Goal: Information Seeking & Learning: Check status

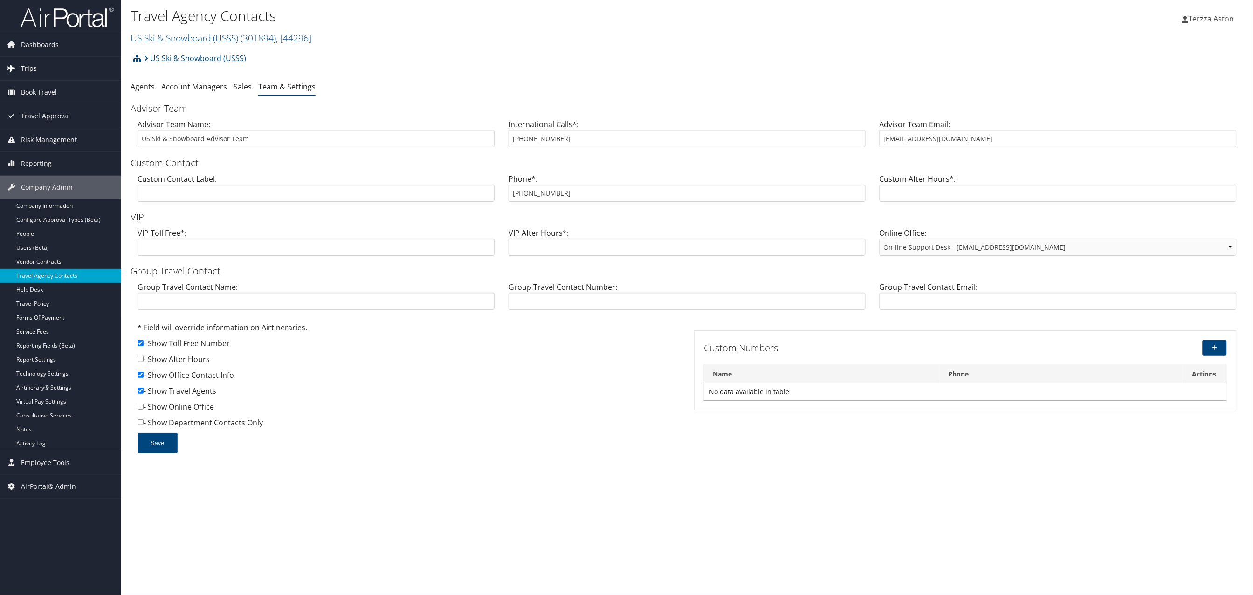
click at [23, 65] on span "Trips" at bounding box center [29, 68] width 16 height 23
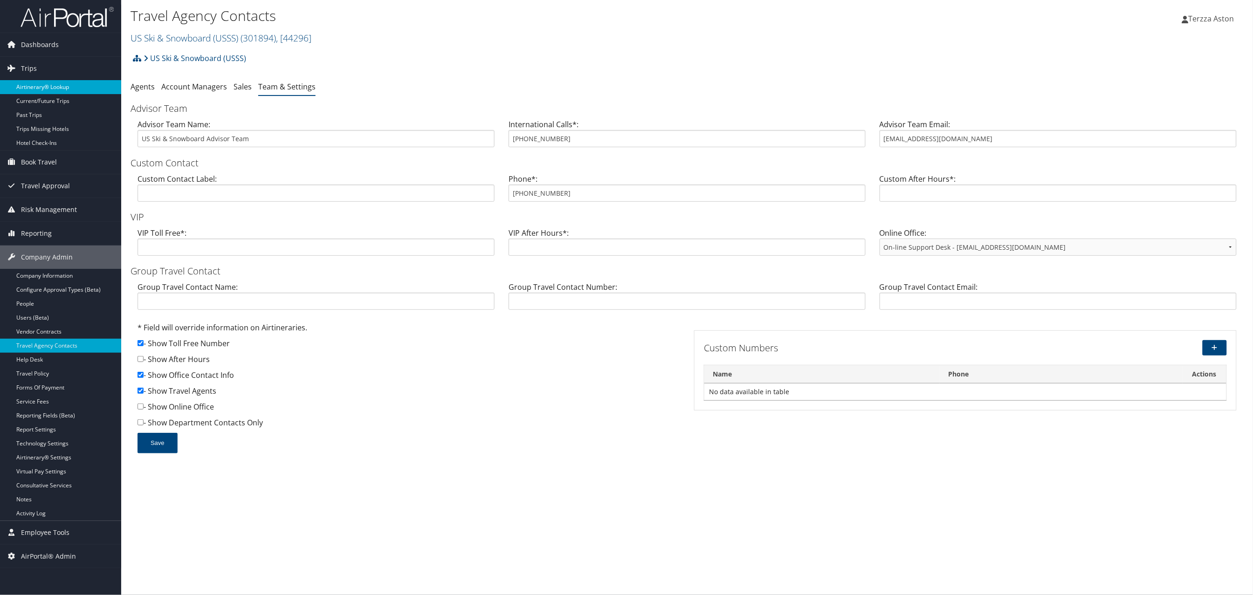
click at [31, 83] on link "Airtinerary® Lookup" at bounding box center [60, 87] width 121 height 14
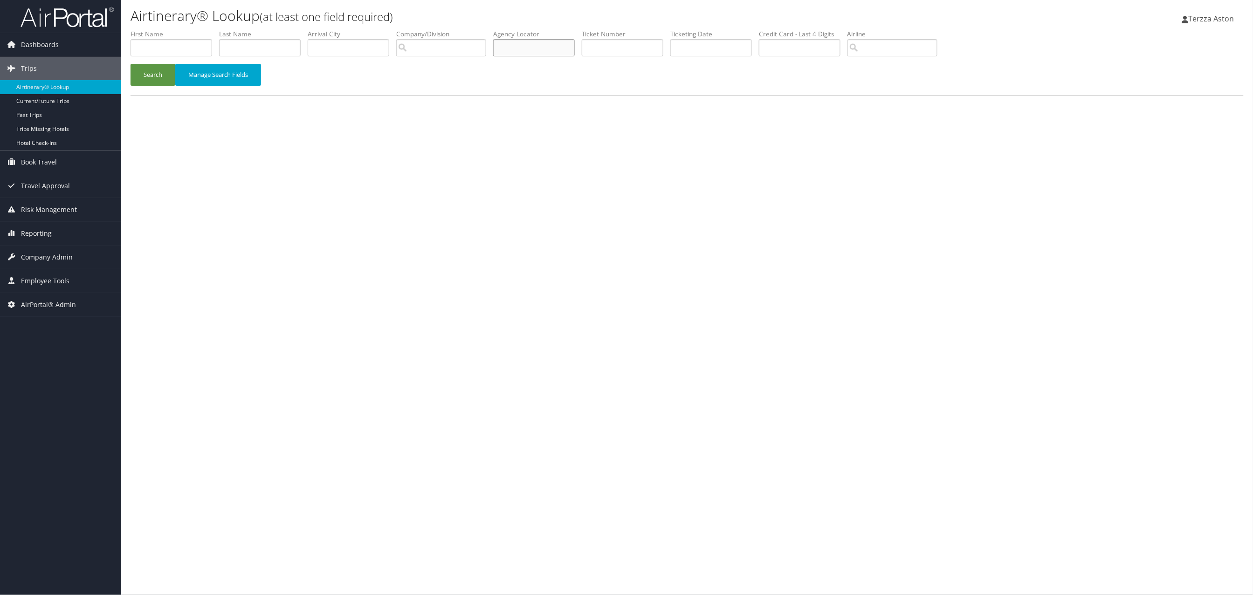
click at [514, 48] on input "text" at bounding box center [534, 47] width 82 height 17
click at [510, 46] on input "c2wp65" at bounding box center [534, 47] width 82 height 17
type input "c2rp65"
click at [158, 78] on button "Search" at bounding box center [153, 75] width 45 height 22
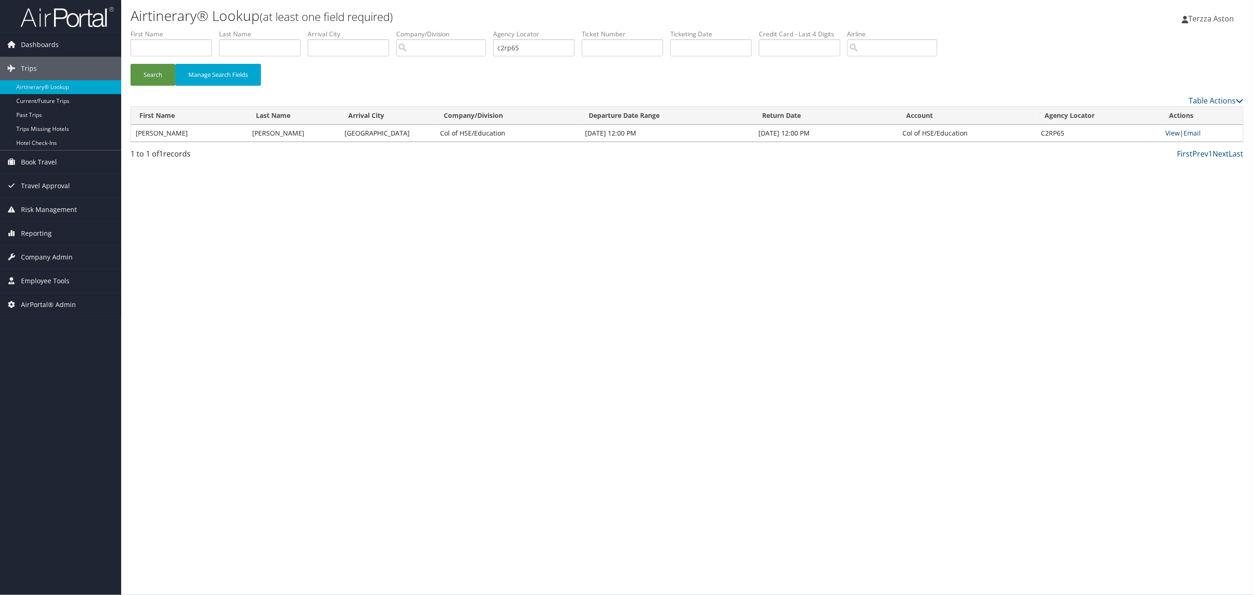
click at [1171, 136] on link "View" at bounding box center [1173, 133] width 14 height 9
click at [155, 42] on input "text" at bounding box center [172, 47] width 82 height 17
type input "elecia"
type input "lathon"
drag, startPoint x: 536, startPoint y: 47, endPoint x: 305, endPoint y: 46, distance: 230.7
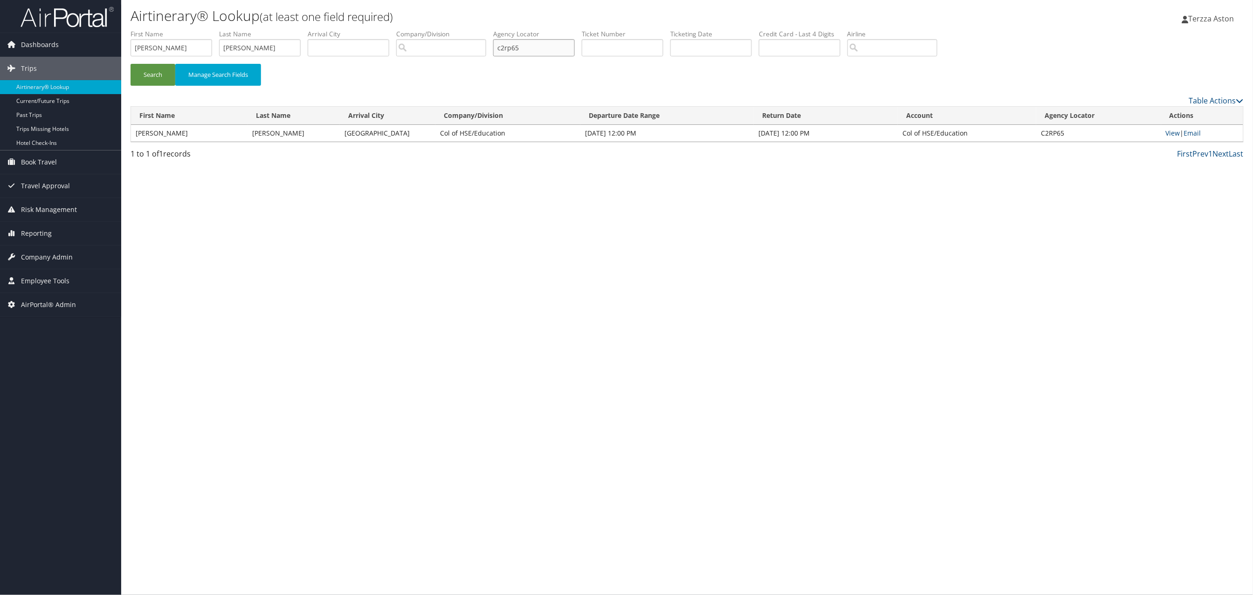
click at [305, 29] on ul "First Name elecia Last Name lathon Departure City Arrival City Company/Division…" at bounding box center [687, 29] width 1113 height 0
click at [155, 69] on button "Search" at bounding box center [153, 75] width 45 height 22
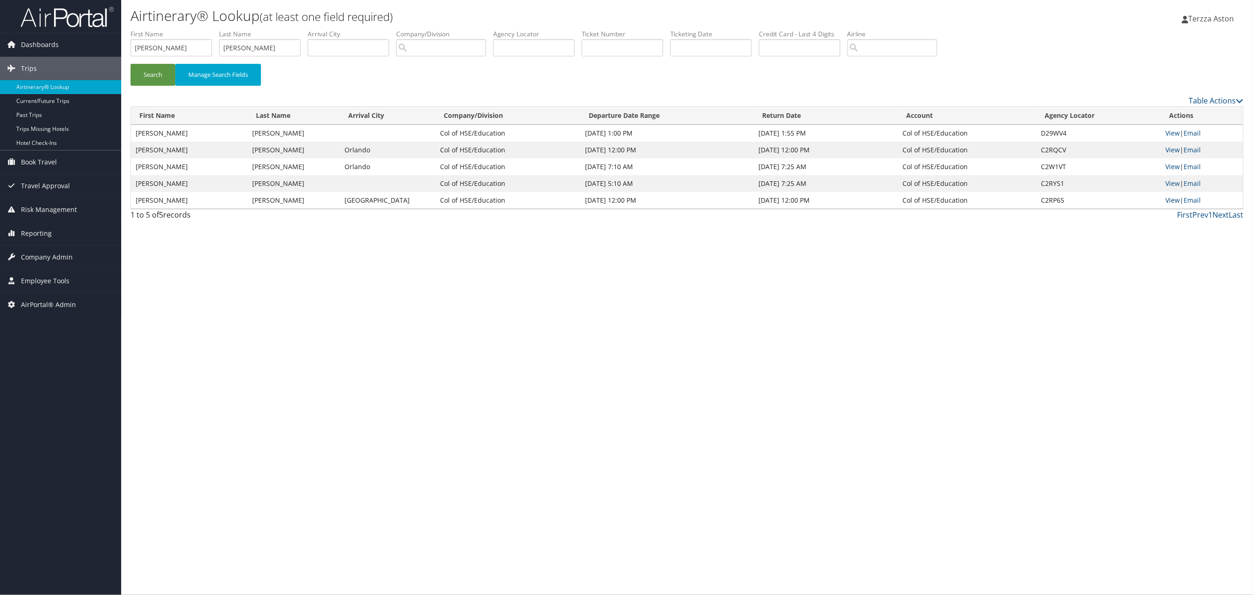
click at [1169, 201] on link "View" at bounding box center [1173, 200] width 14 height 9
click at [1169, 186] on link "View" at bounding box center [1173, 183] width 14 height 9
click at [45, 254] on span "Company Admin" at bounding box center [47, 257] width 52 height 23
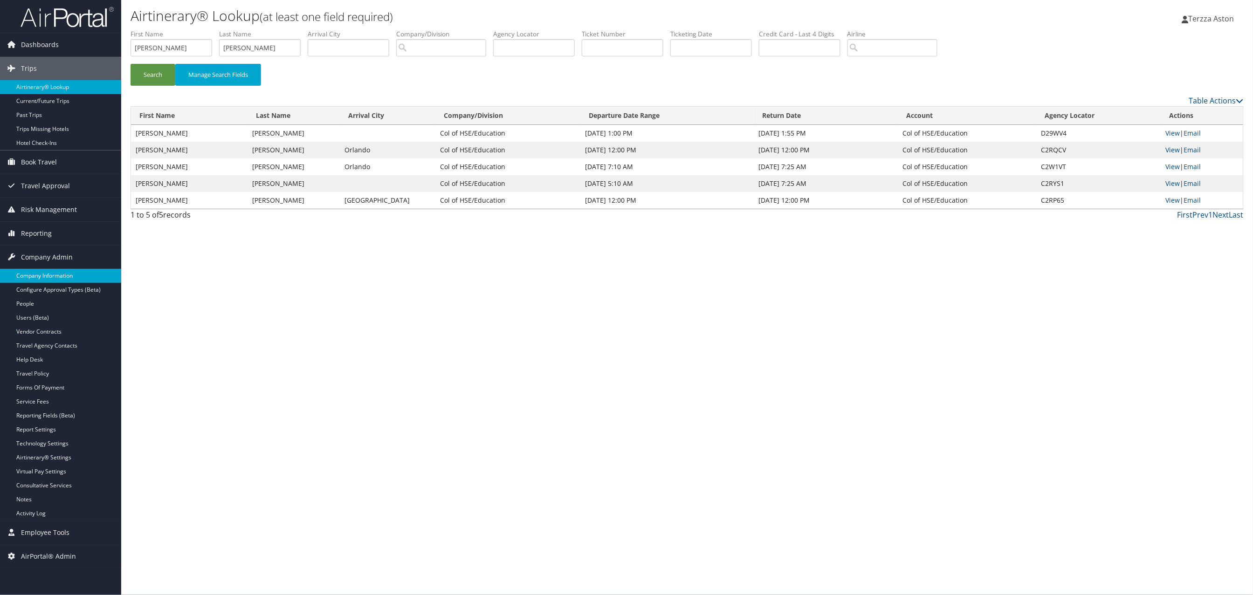
click at [58, 276] on link "Company Information" at bounding box center [60, 276] width 121 height 14
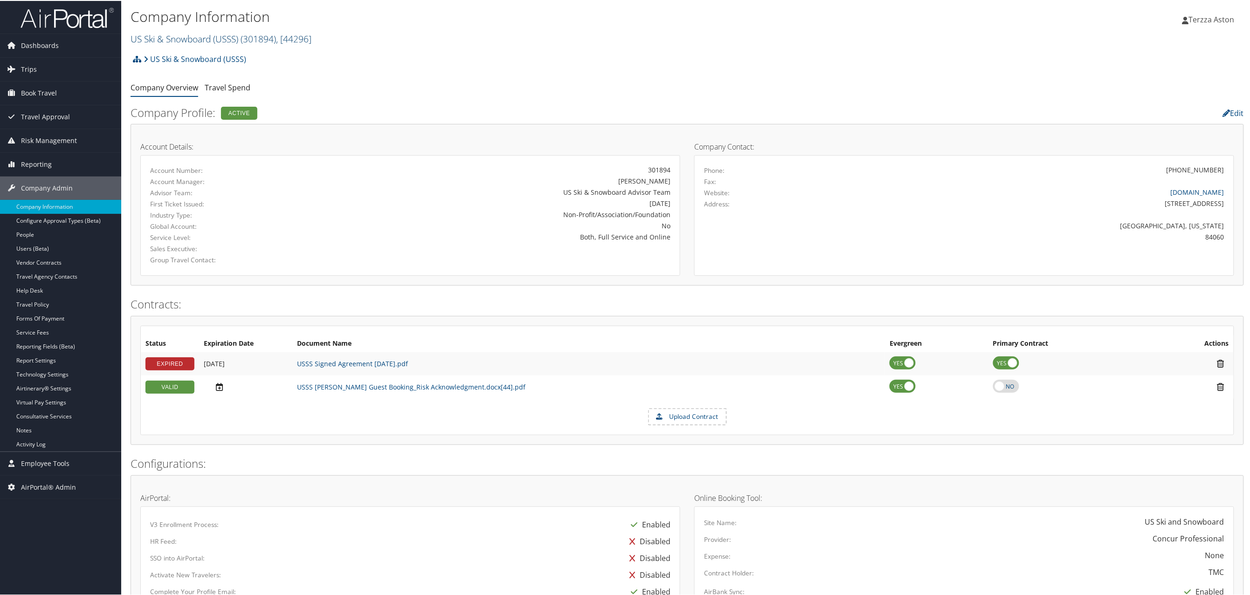
click at [216, 32] on link "US Ski & Snowboard (USSS) ( 301894 ) , [ 44296 ]" at bounding box center [221, 38] width 181 height 13
click at [186, 52] on input "search" at bounding box center [192, 55] width 123 height 17
type input "smith"
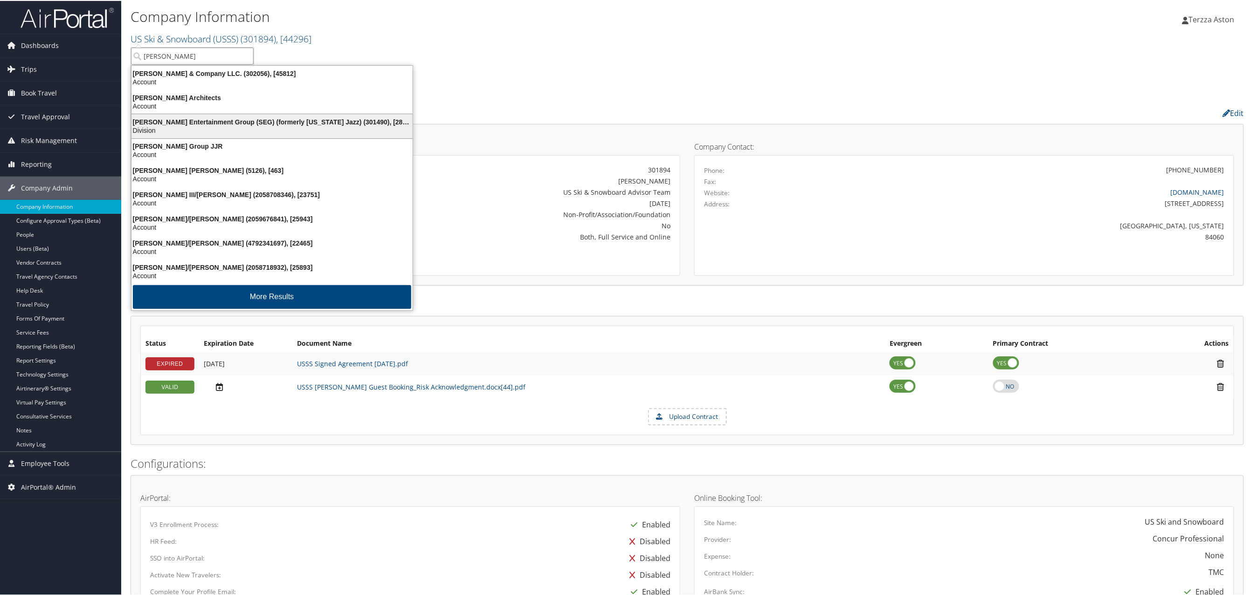
click at [180, 119] on div "Smith Entertainment Group (SEG) (formerly Utah Jazz) (301490), [28775]" at bounding box center [272, 121] width 292 height 8
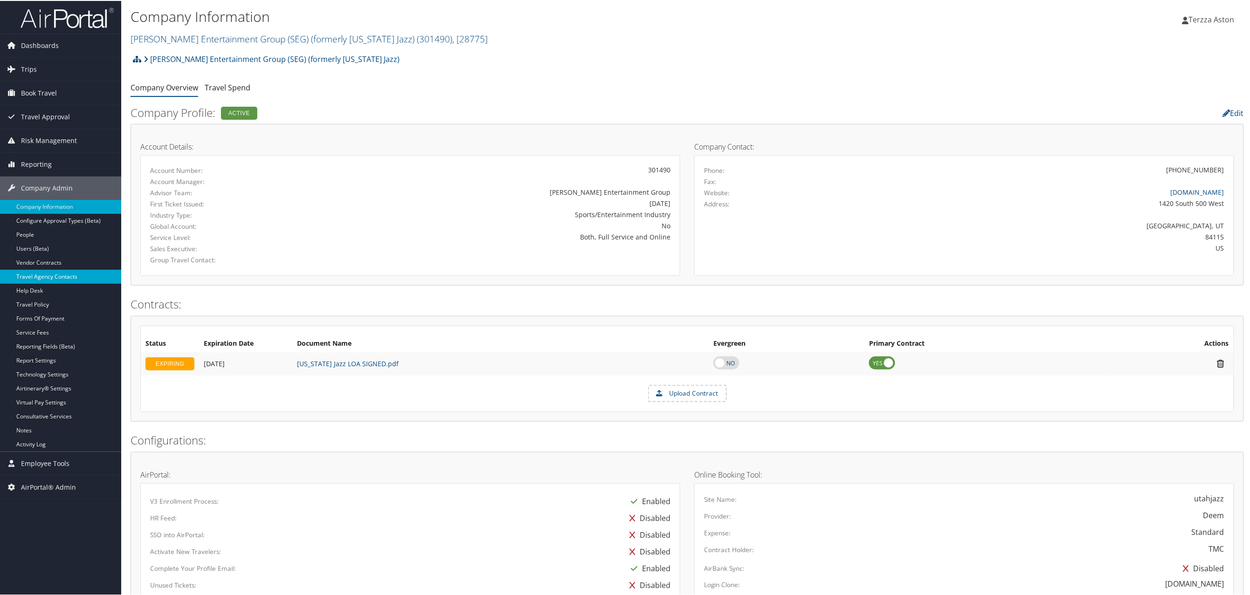
click at [44, 280] on link "Travel Agency Contacts" at bounding box center [60, 276] width 121 height 14
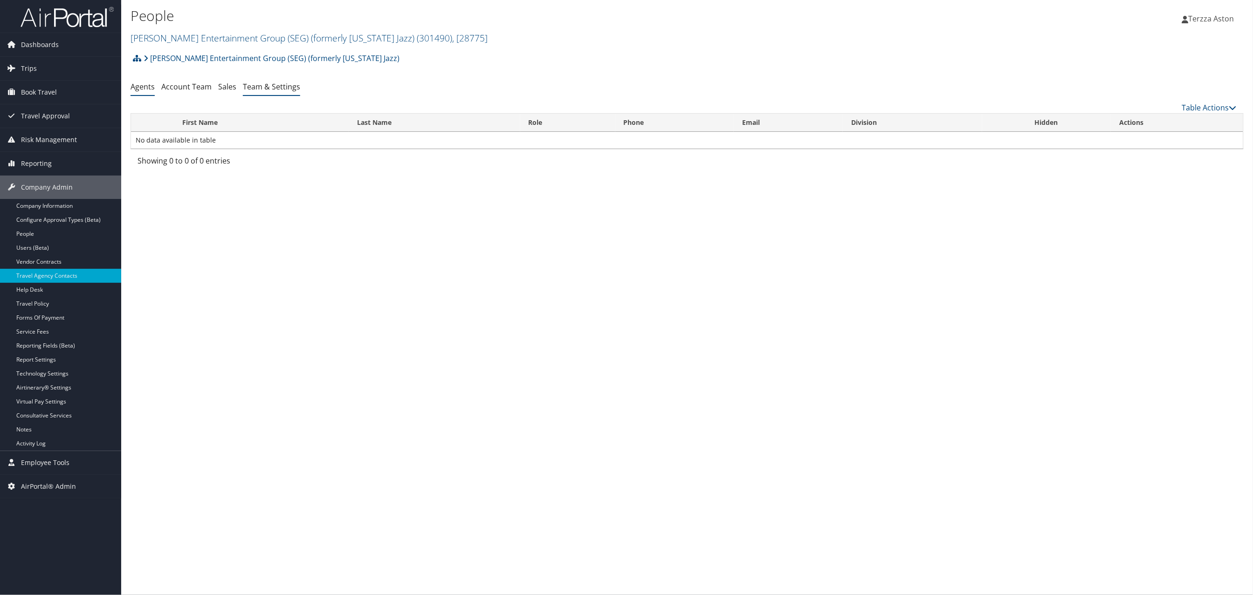
click at [279, 83] on link "Team & Settings" at bounding box center [271, 87] width 57 height 10
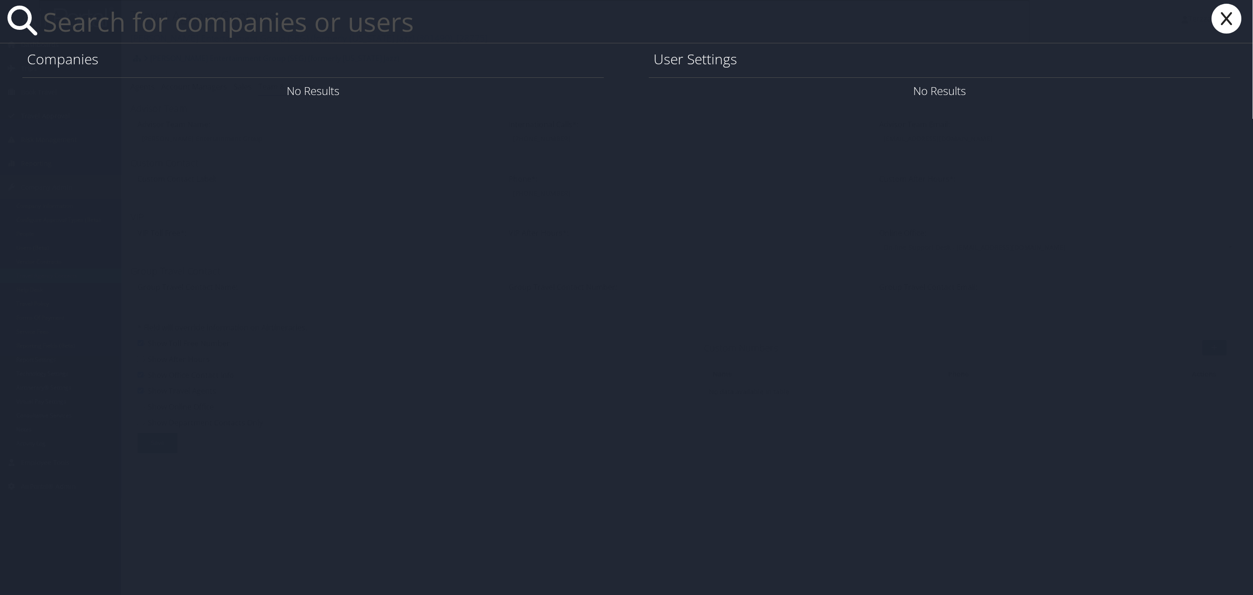
type input "d"
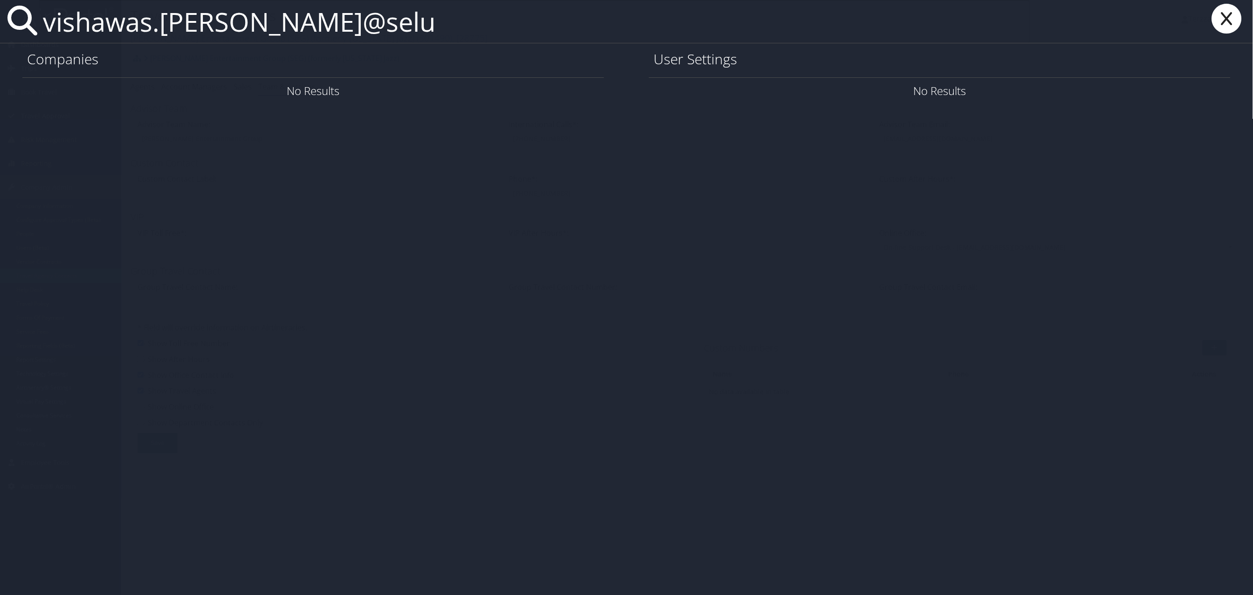
drag, startPoint x: 96, startPoint y: 28, endPoint x: 101, endPoint y: 29, distance: 5.2
click at [97, 29] on input "vishawas.[PERSON_NAME]@selu" at bounding box center [534, 21] width 990 height 43
type input "[PERSON_NAME].[PERSON_NAME]"
click at [1225, 11] on icon at bounding box center [1226, 19] width 37 height 30
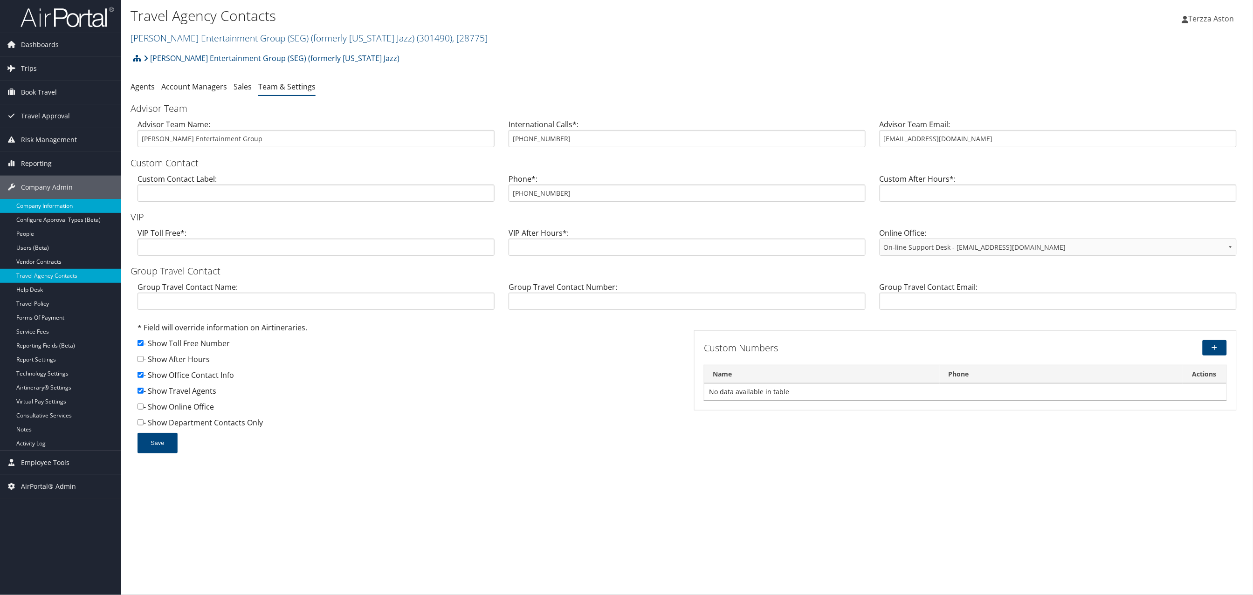
click at [46, 205] on link "Company Information" at bounding box center [60, 206] width 121 height 14
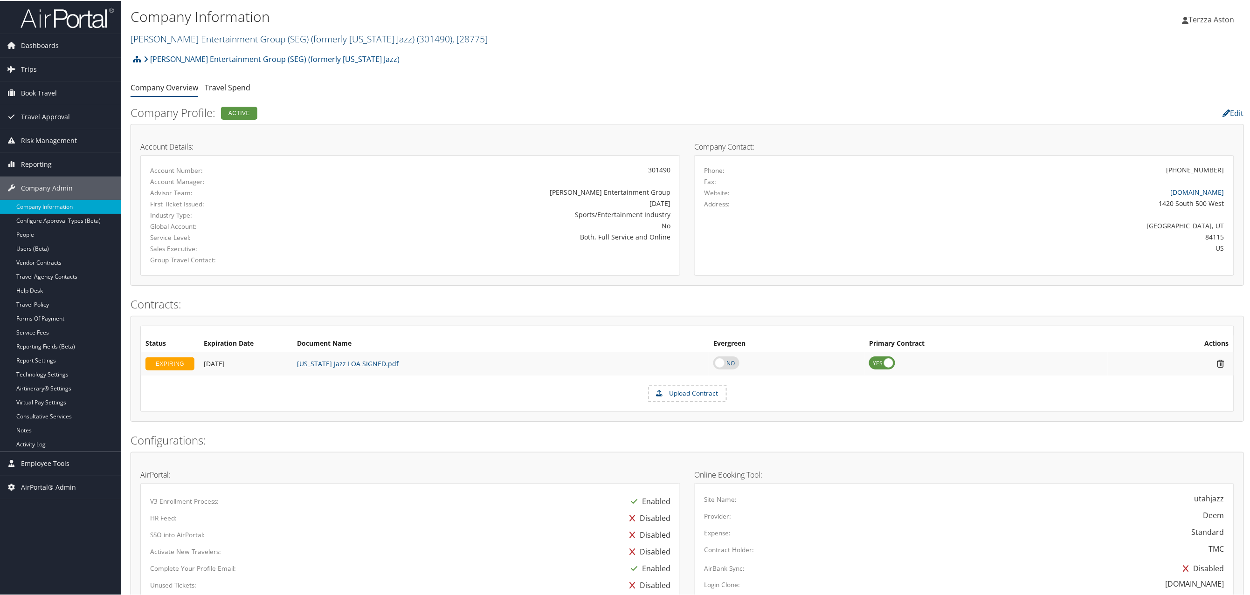
click at [209, 35] on link "Smith Entertainment Group (SEG) (formerly Utah Jazz) ( 301490 ) , [ 28775 ]" at bounding box center [309, 38] width 357 height 13
click at [157, 62] on input "search" at bounding box center [192, 55] width 123 height 17
type input "state of louisian"
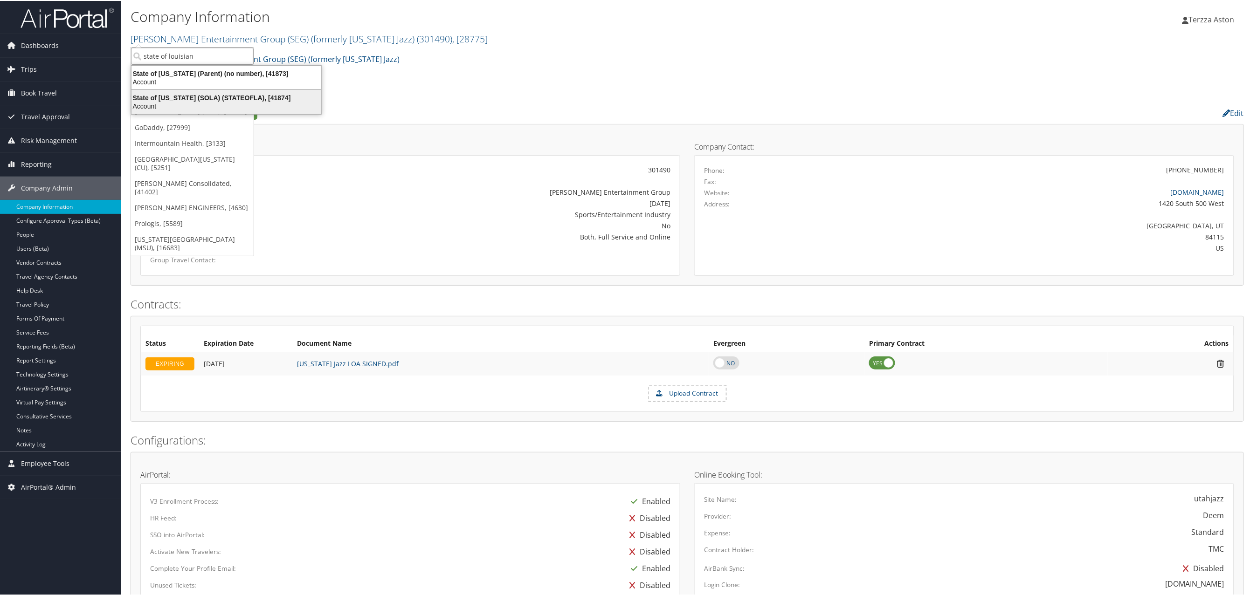
click at [187, 104] on div "Account" at bounding box center [226, 105] width 201 height 8
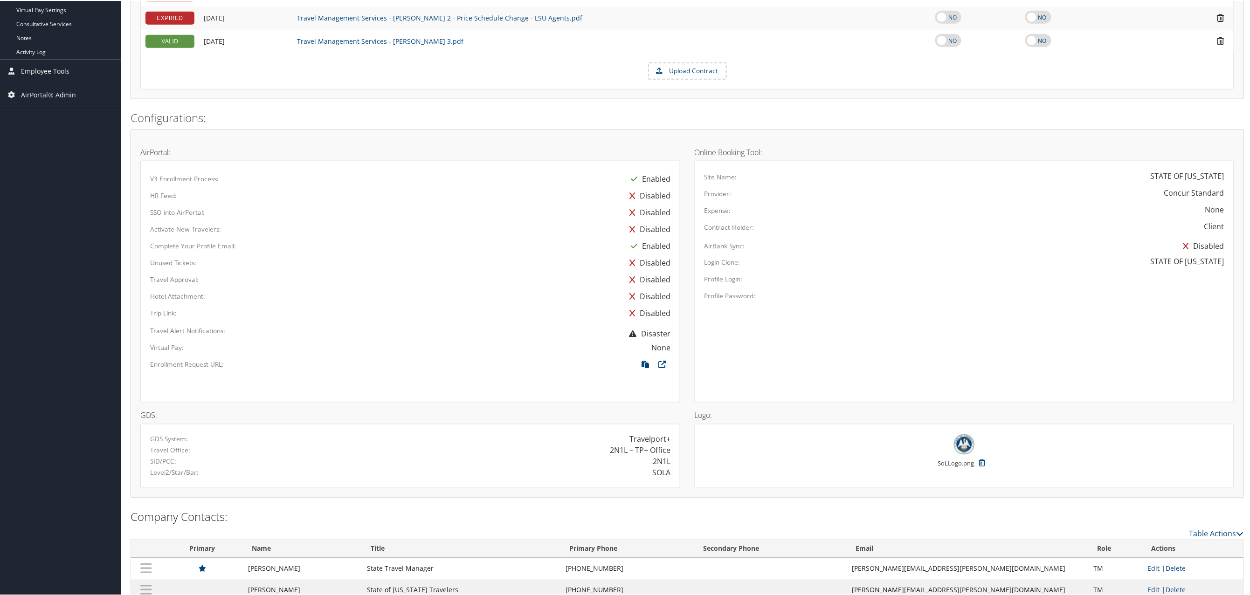
scroll to position [415, 0]
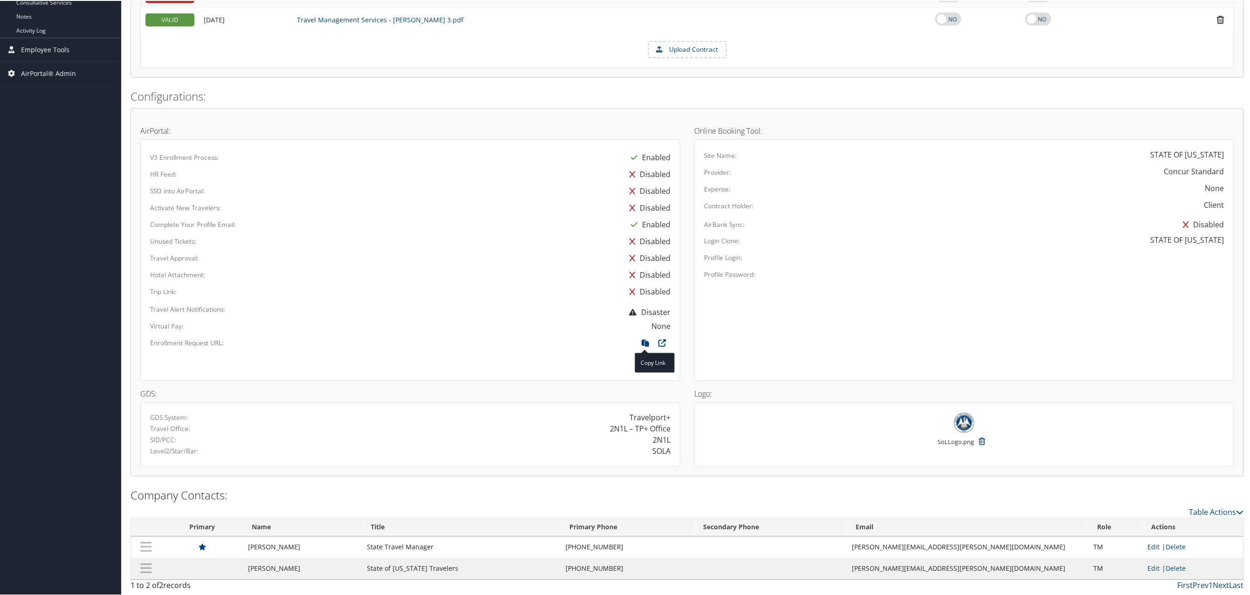
click at [644, 344] on span at bounding box center [645, 342] width 17 height 10
click at [643, 344] on span at bounding box center [645, 342] width 17 height 10
click at [643, 341] on icon at bounding box center [645, 344] width 17 height 12
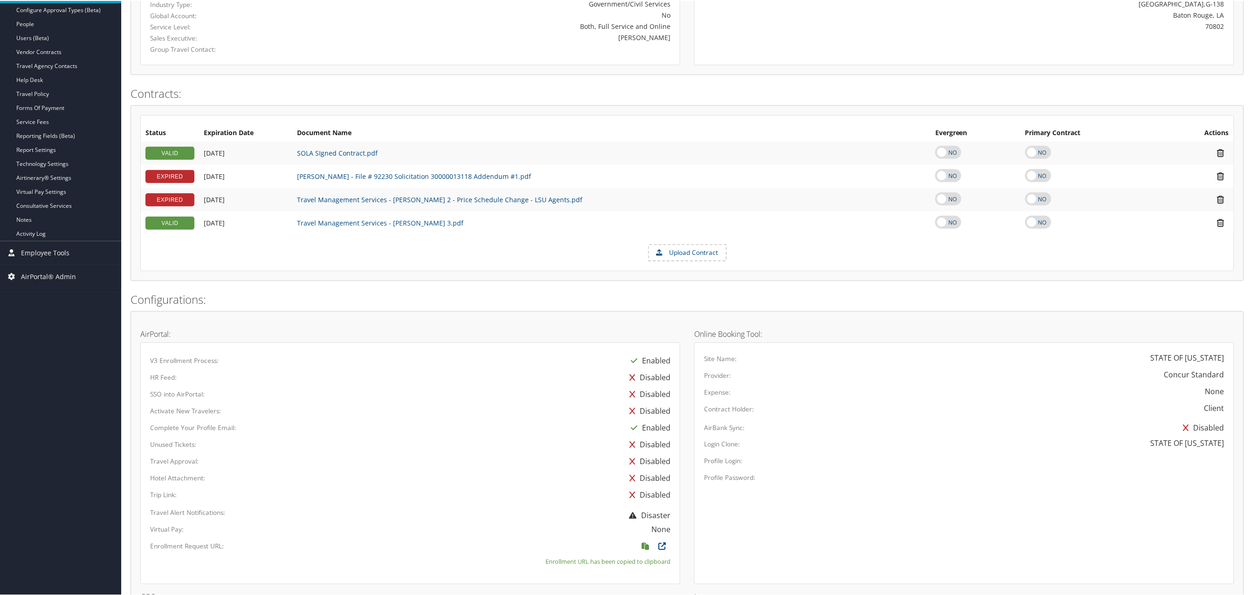
scroll to position [0, 0]
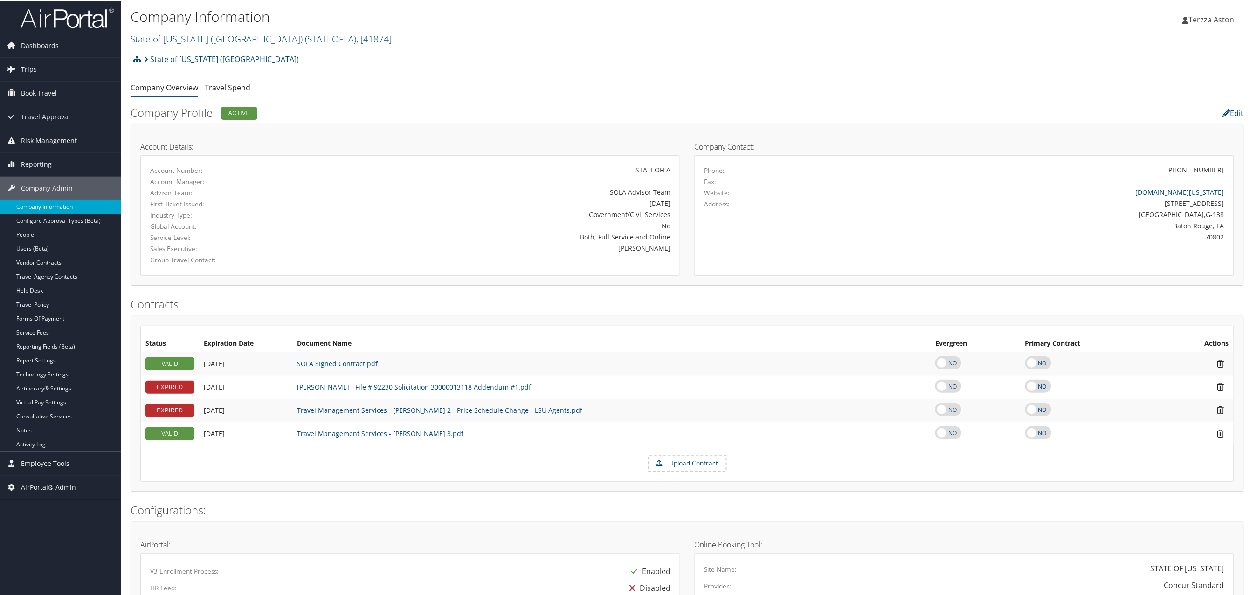
click at [55, 203] on link "Company Information" at bounding box center [60, 206] width 121 height 14
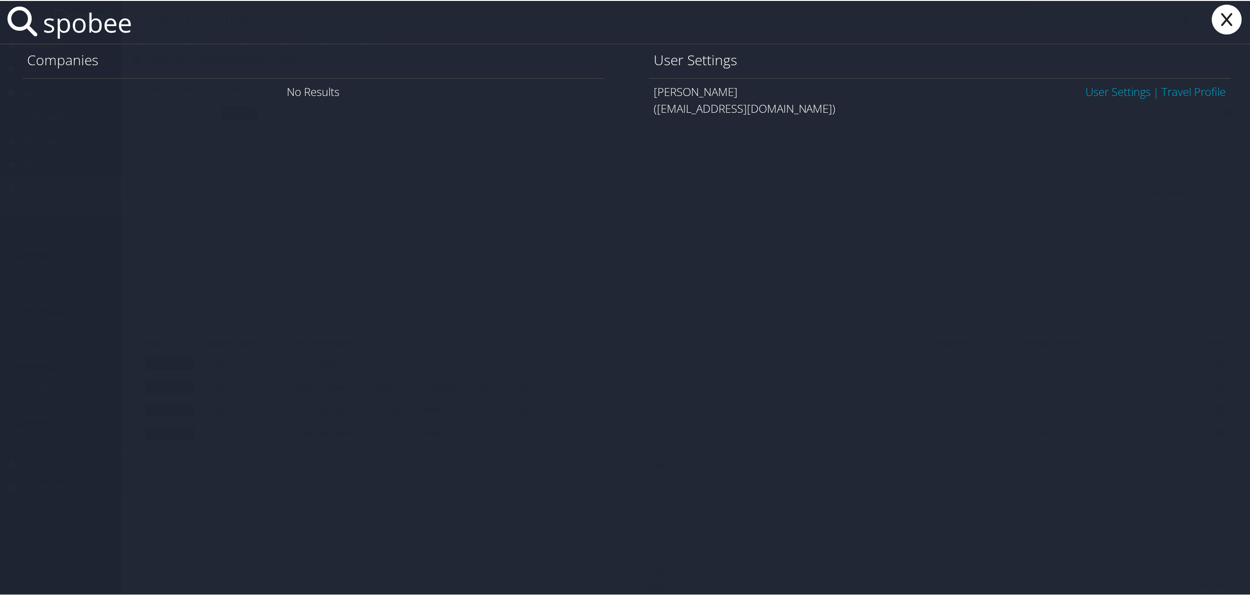
type input "spobee"
click at [1121, 85] on link "User Settings" at bounding box center [1118, 90] width 65 height 15
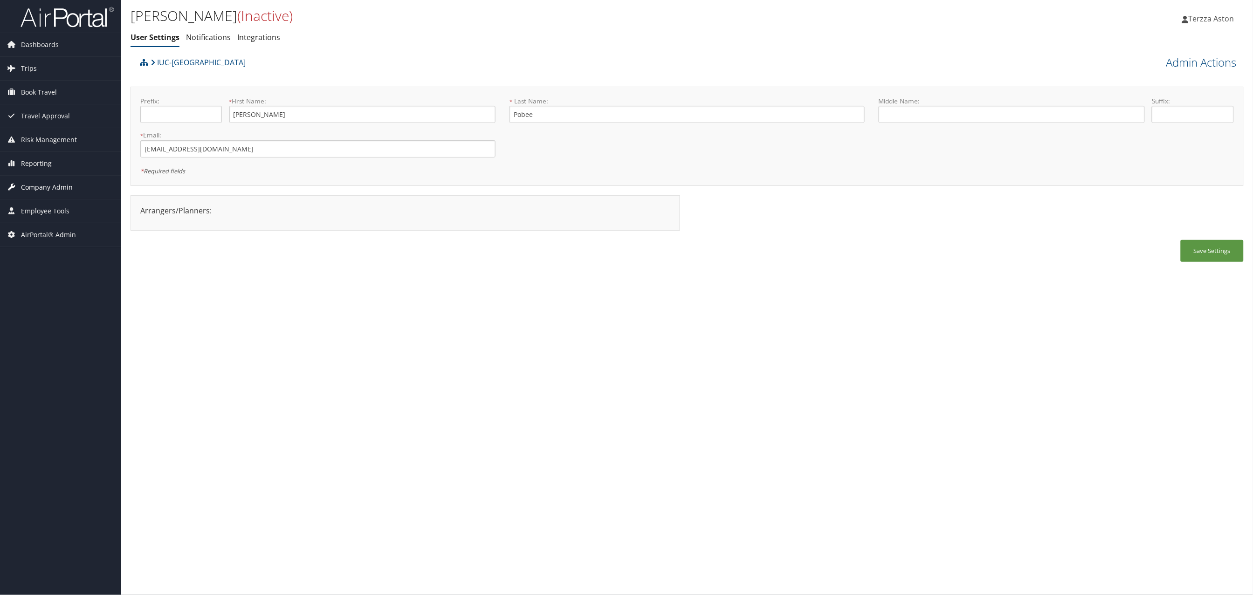
click at [33, 191] on span "Company Admin" at bounding box center [47, 187] width 52 height 23
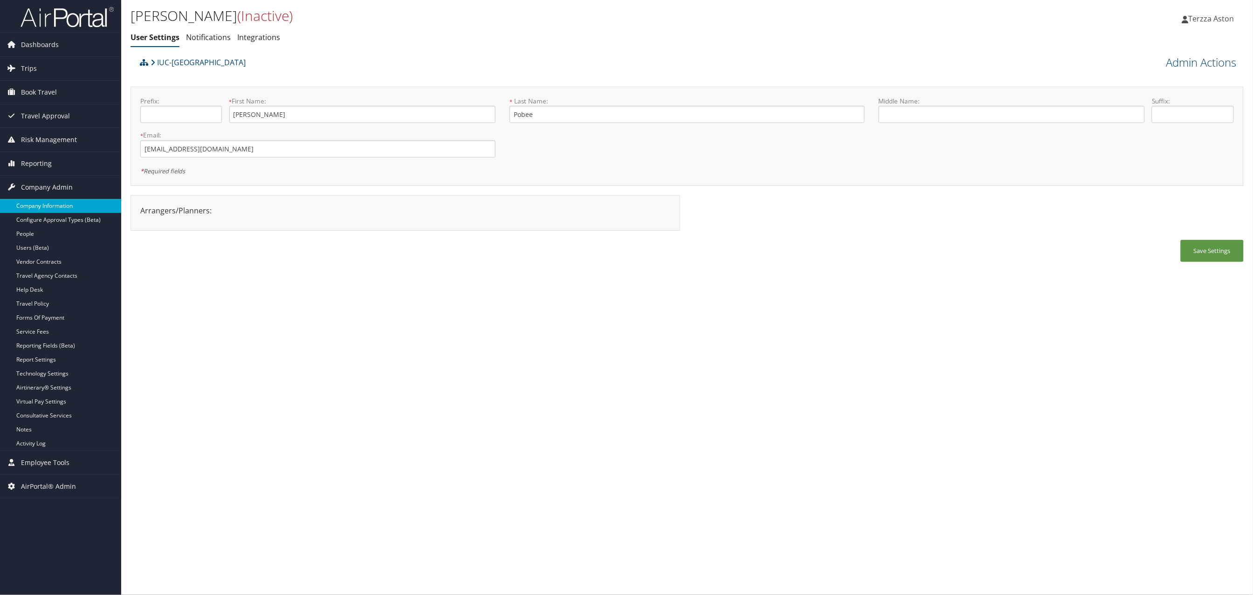
click at [37, 204] on link "Company Information" at bounding box center [60, 206] width 121 height 14
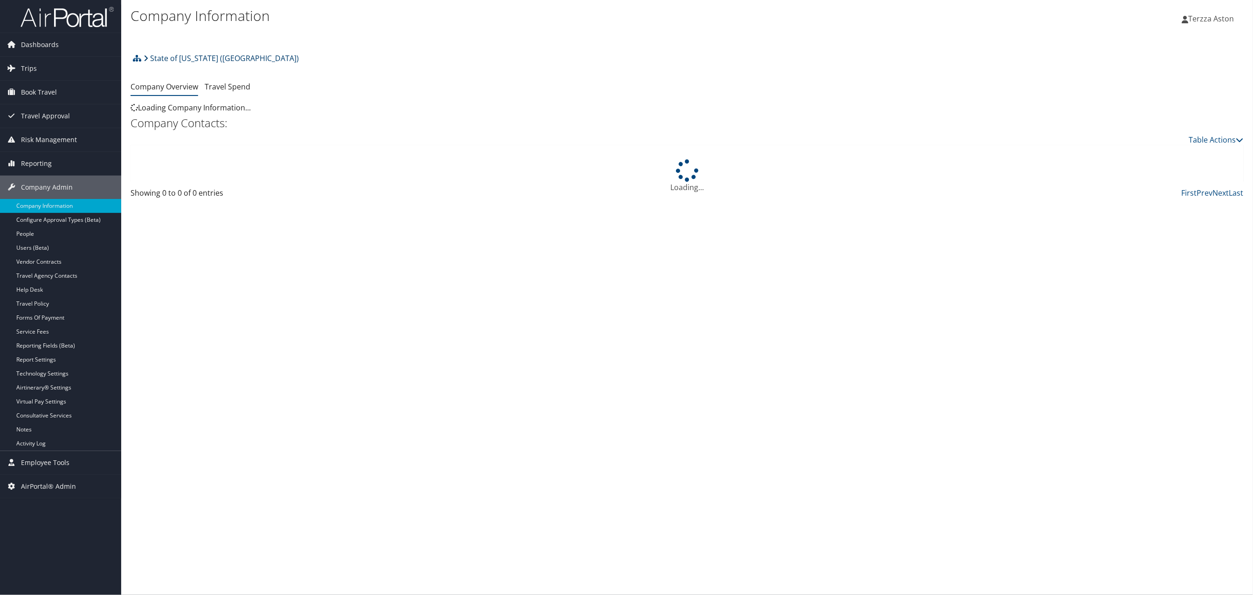
click at [191, 56] on link "State of [US_STATE] ([GEOGRAPHIC_DATA])" at bounding box center [221, 58] width 155 height 19
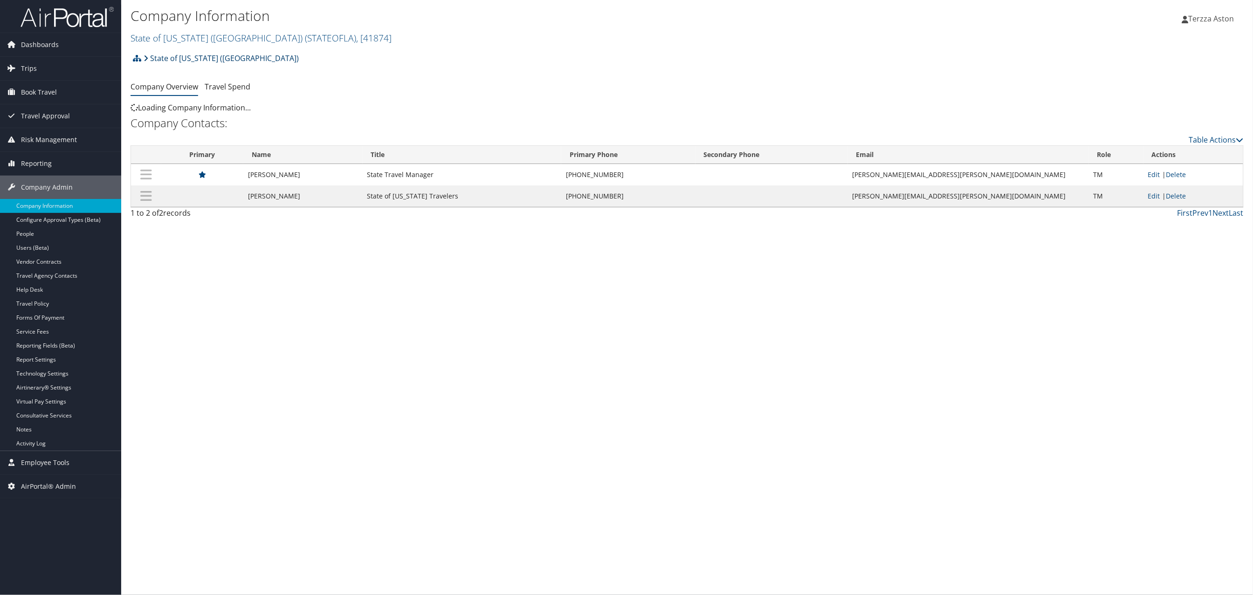
click at [152, 61] on link "State of [US_STATE] ([GEOGRAPHIC_DATA])" at bounding box center [221, 58] width 155 height 19
click at [186, 59] on link "State of [US_STATE] ([GEOGRAPHIC_DATA])" at bounding box center [221, 58] width 155 height 19
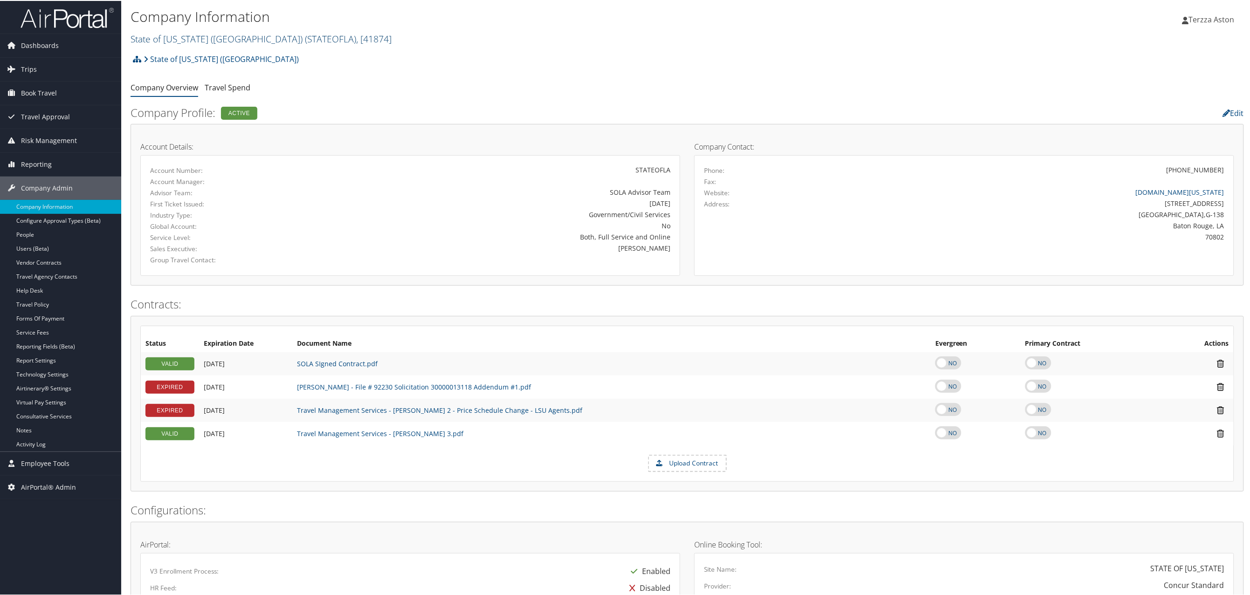
click at [197, 32] on h2 "State of Louisiana (SOLA) ( STATEOFLA ) , [ 41874 ]" at bounding box center [502, 37] width 742 height 16
click at [191, 49] on input "search" at bounding box center [192, 55] width 123 height 17
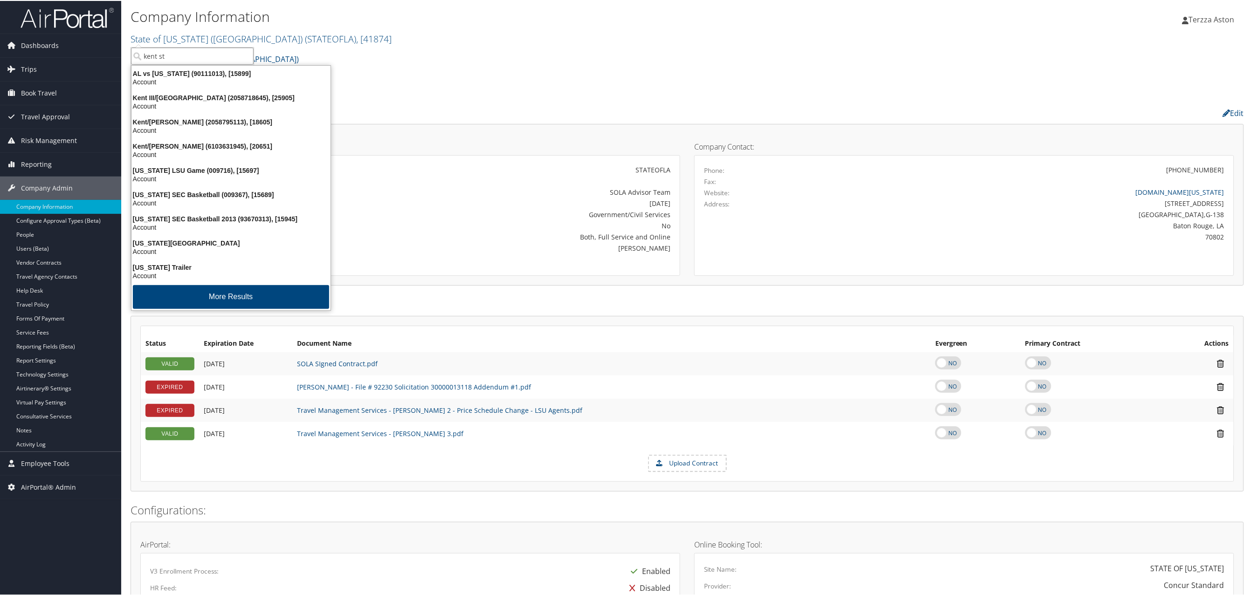
type input "kent sta"
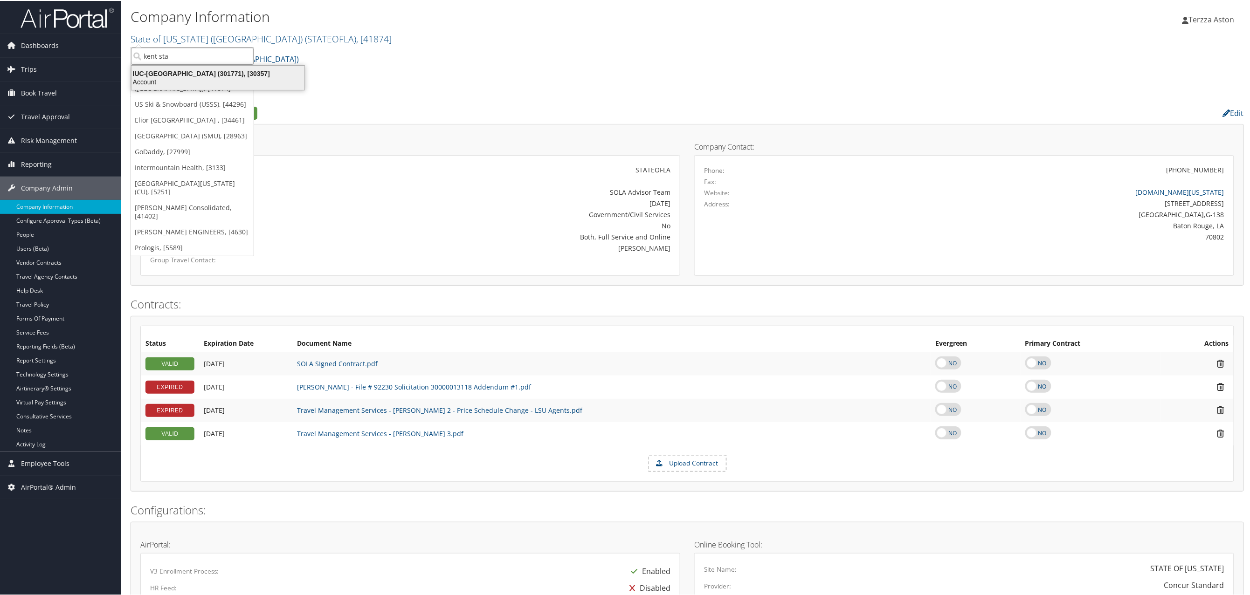
click at [172, 69] on div "IUC-Kent State University (301771), [30357]" at bounding box center [218, 73] width 184 height 8
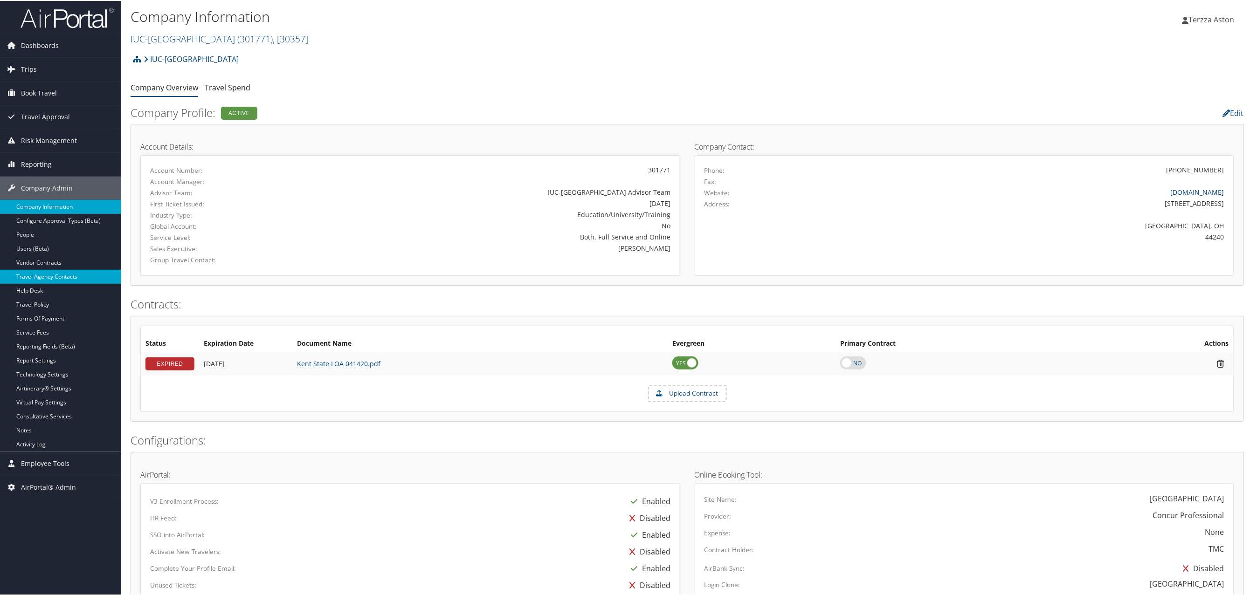
click at [61, 278] on link "Travel Agency Contacts" at bounding box center [60, 276] width 121 height 14
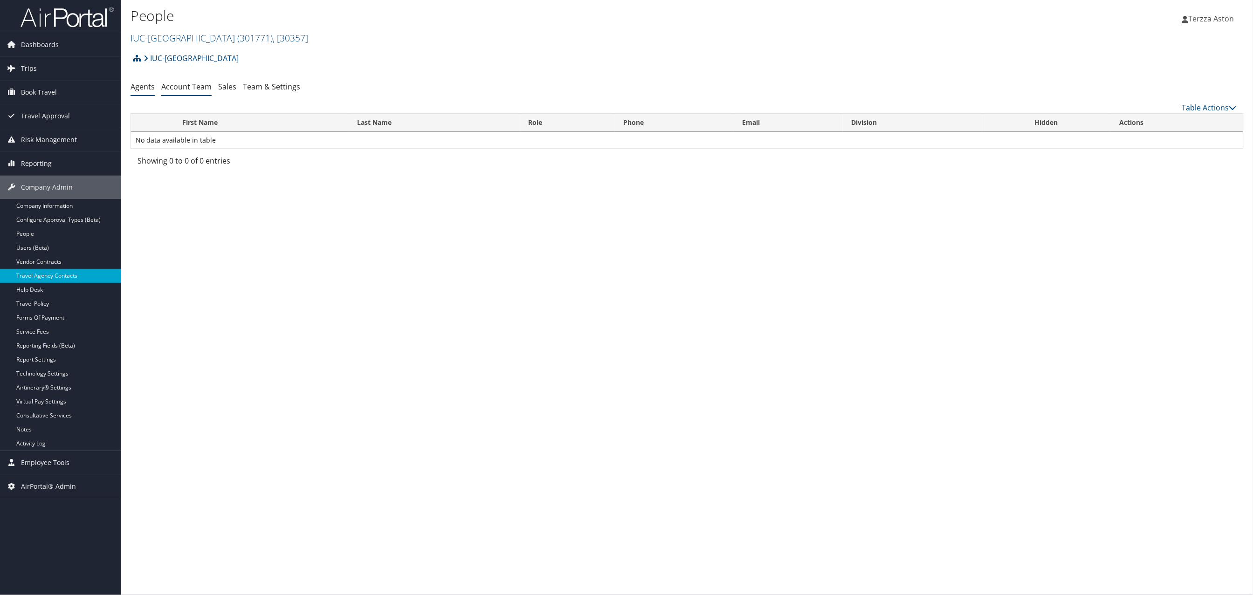
click at [167, 89] on link "Account Team" at bounding box center [186, 87] width 50 height 10
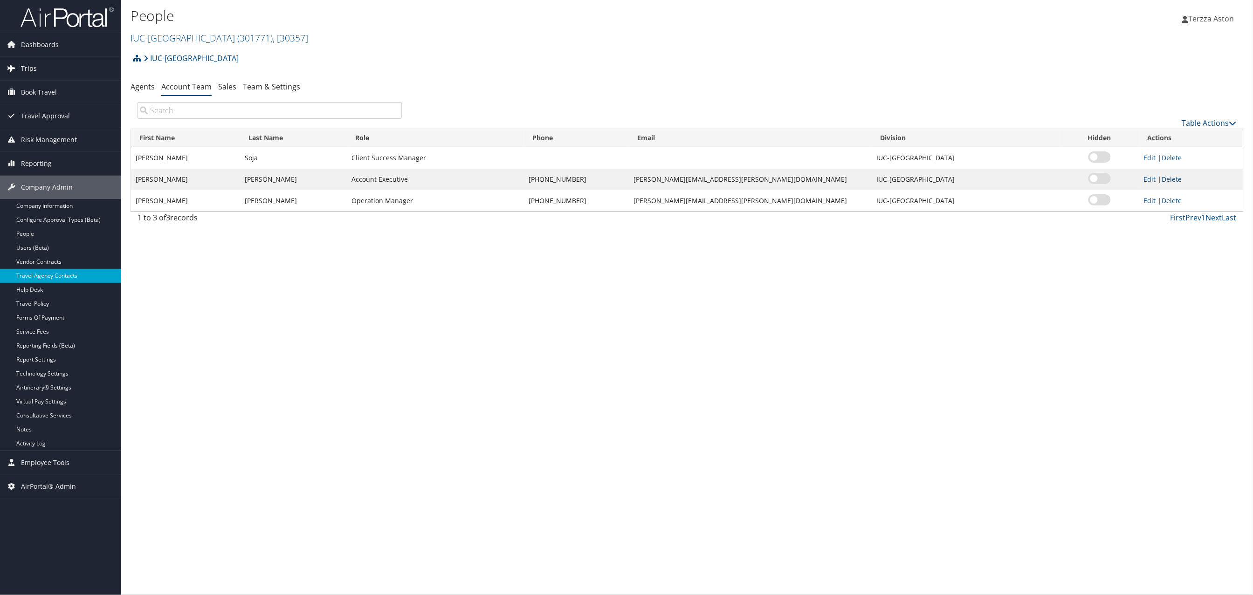
click at [28, 71] on span "Trips" at bounding box center [29, 68] width 16 height 23
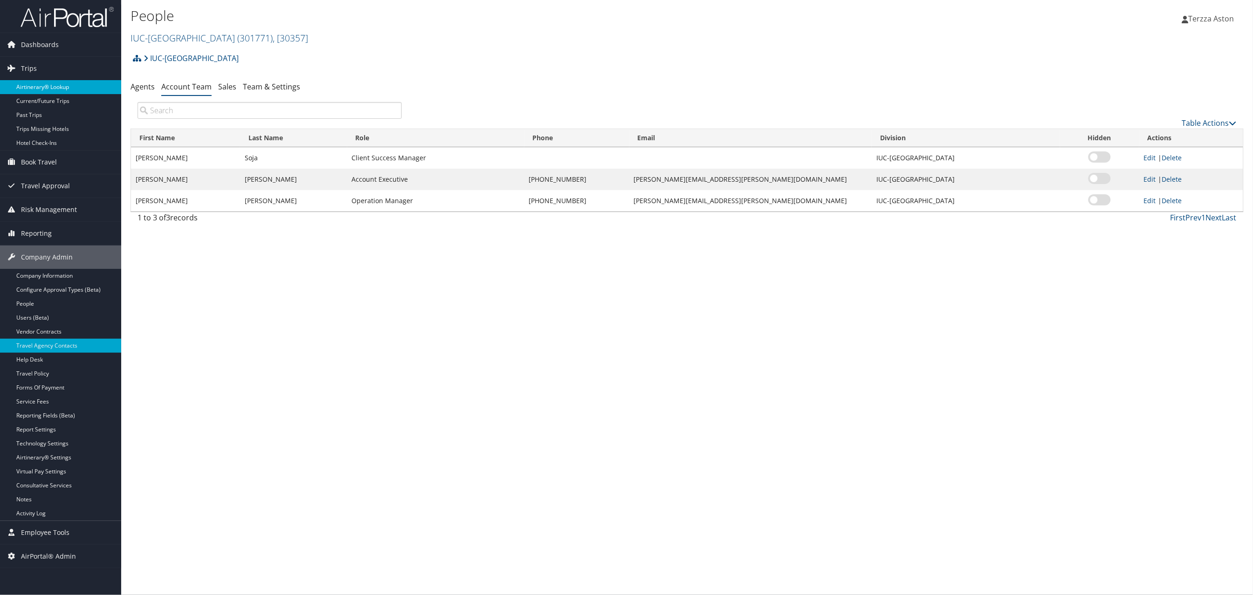
click at [35, 85] on link "Airtinerary® Lookup" at bounding box center [60, 87] width 121 height 14
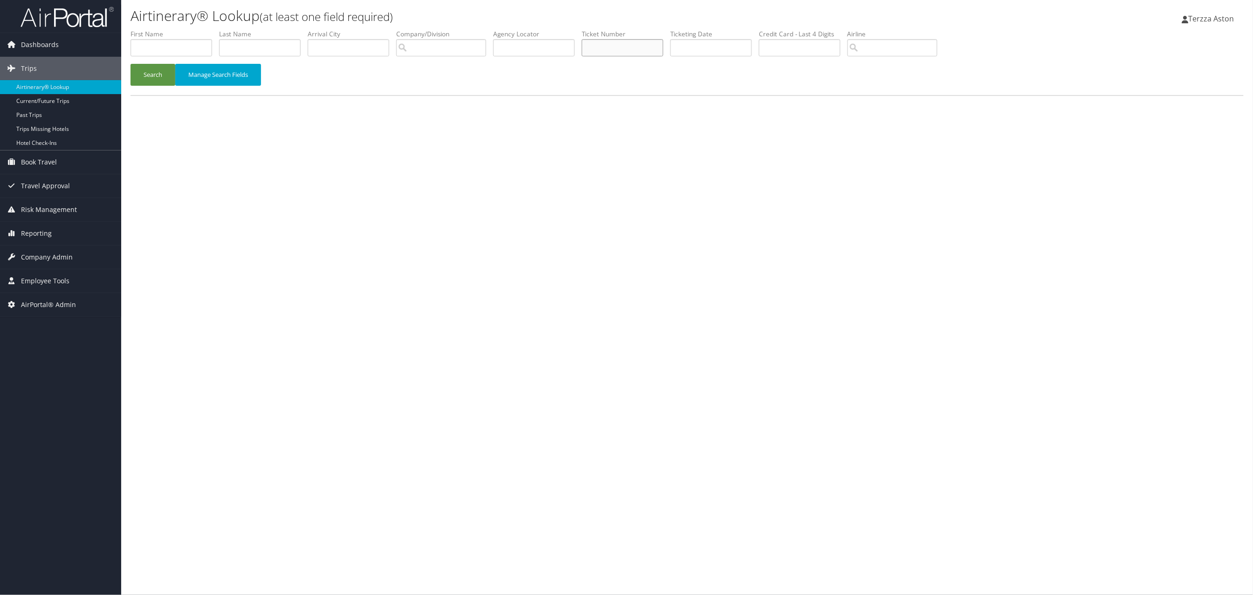
paste input "89008976798814"
type input "89008976798814"
click at [144, 70] on button "Search" at bounding box center [153, 75] width 45 height 22
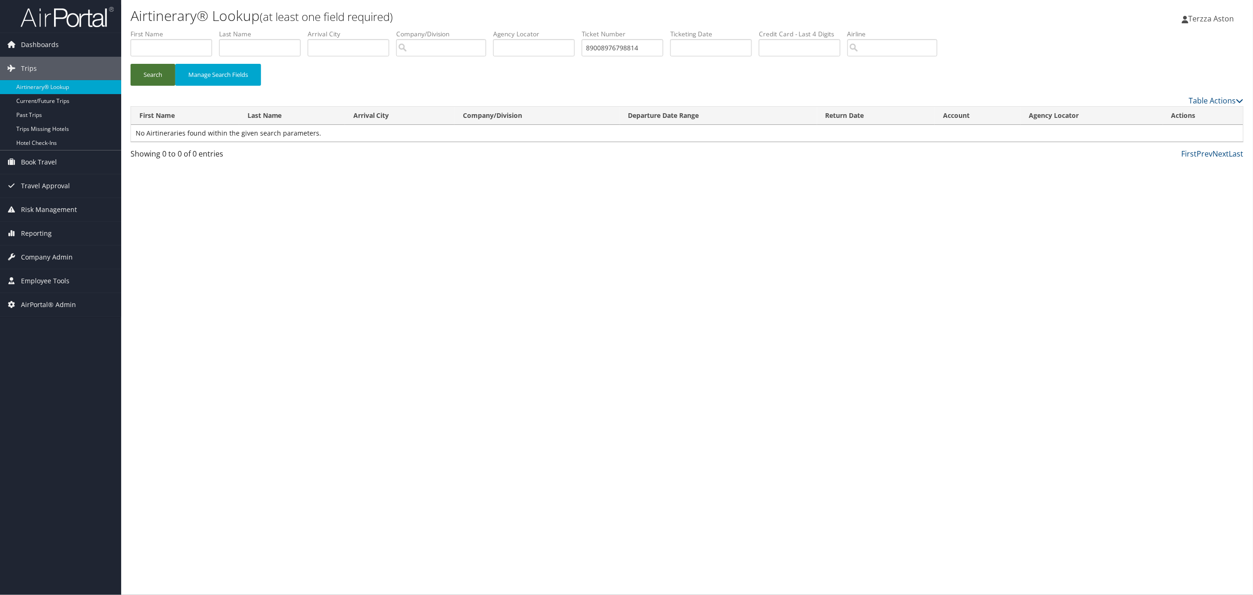
click at [144, 71] on button "Search" at bounding box center [153, 75] width 45 height 22
click at [175, 45] on input "text" at bounding box center [172, 47] width 82 height 17
type input "[PERSON_NAME]"
drag, startPoint x: 652, startPoint y: 48, endPoint x: 425, endPoint y: 55, distance: 227.5
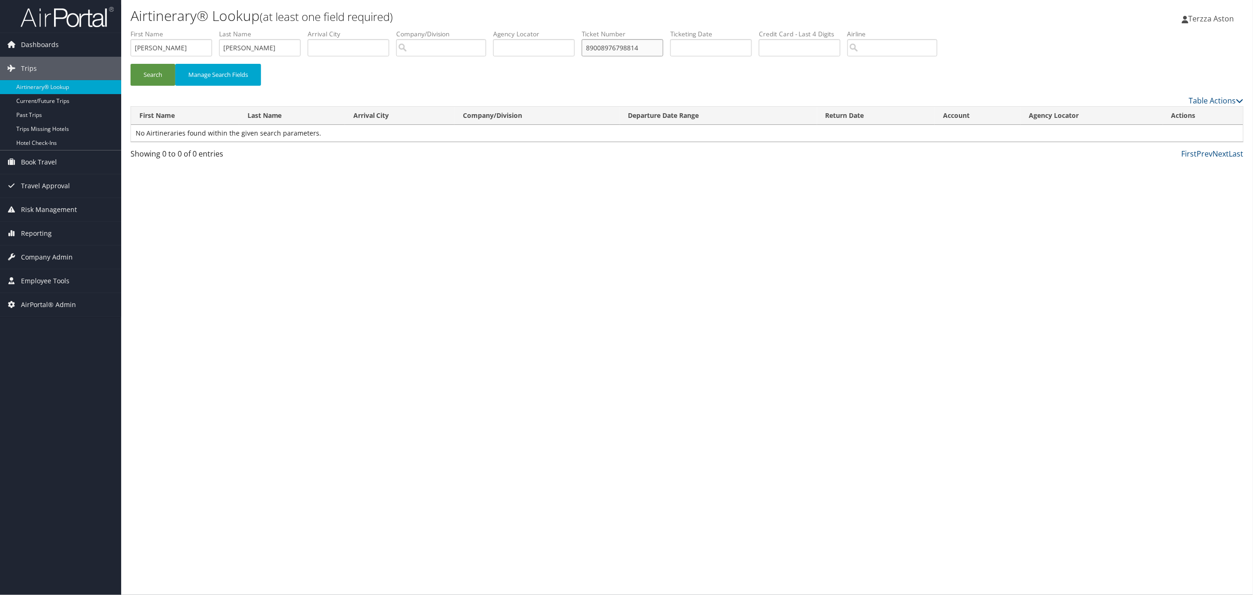
click at [425, 29] on ul "First Name jeremy Last Name braithwaite Departure City Arrival City Company/Div…" at bounding box center [687, 29] width 1113 height 0
click at [158, 71] on button "Search" at bounding box center [153, 75] width 45 height 22
click at [1183, 131] on link "View" at bounding box center [1178, 133] width 14 height 9
